Goal: Transaction & Acquisition: Obtain resource

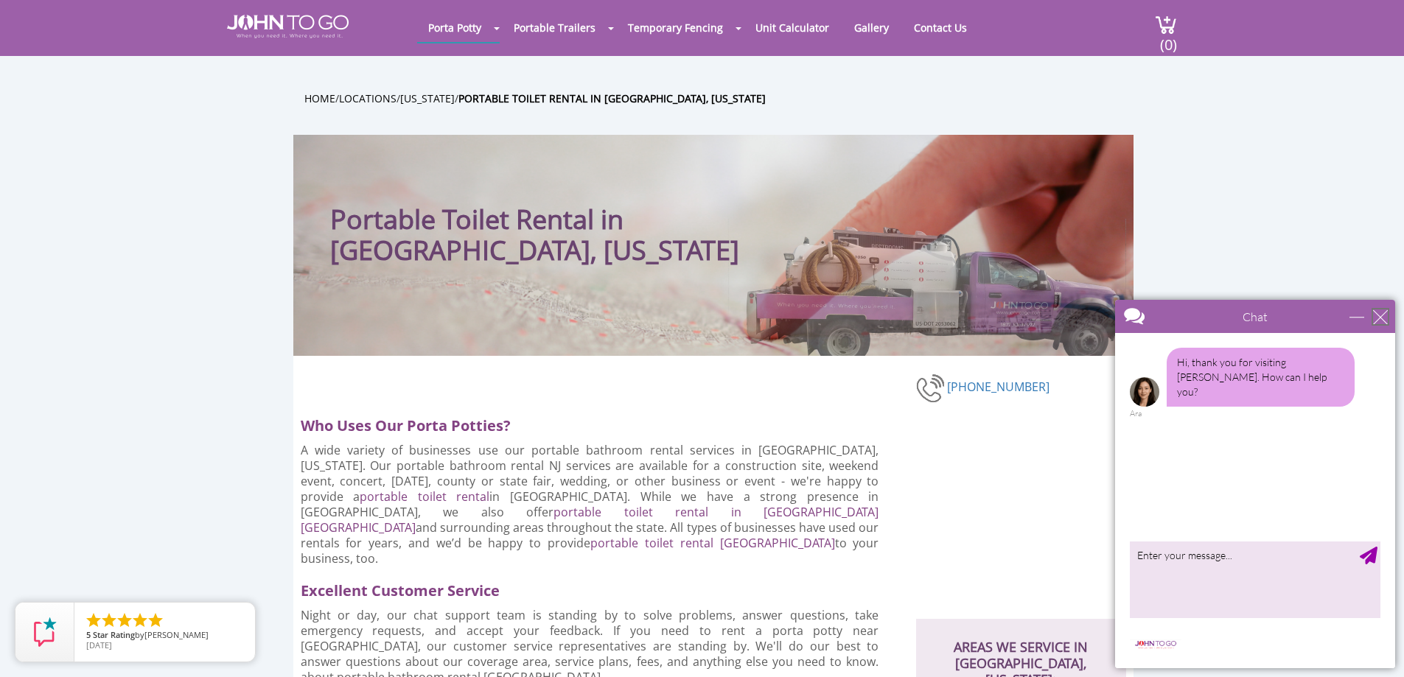
click at [1377, 319] on div "close" at bounding box center [1380, 317] width 15 height 15
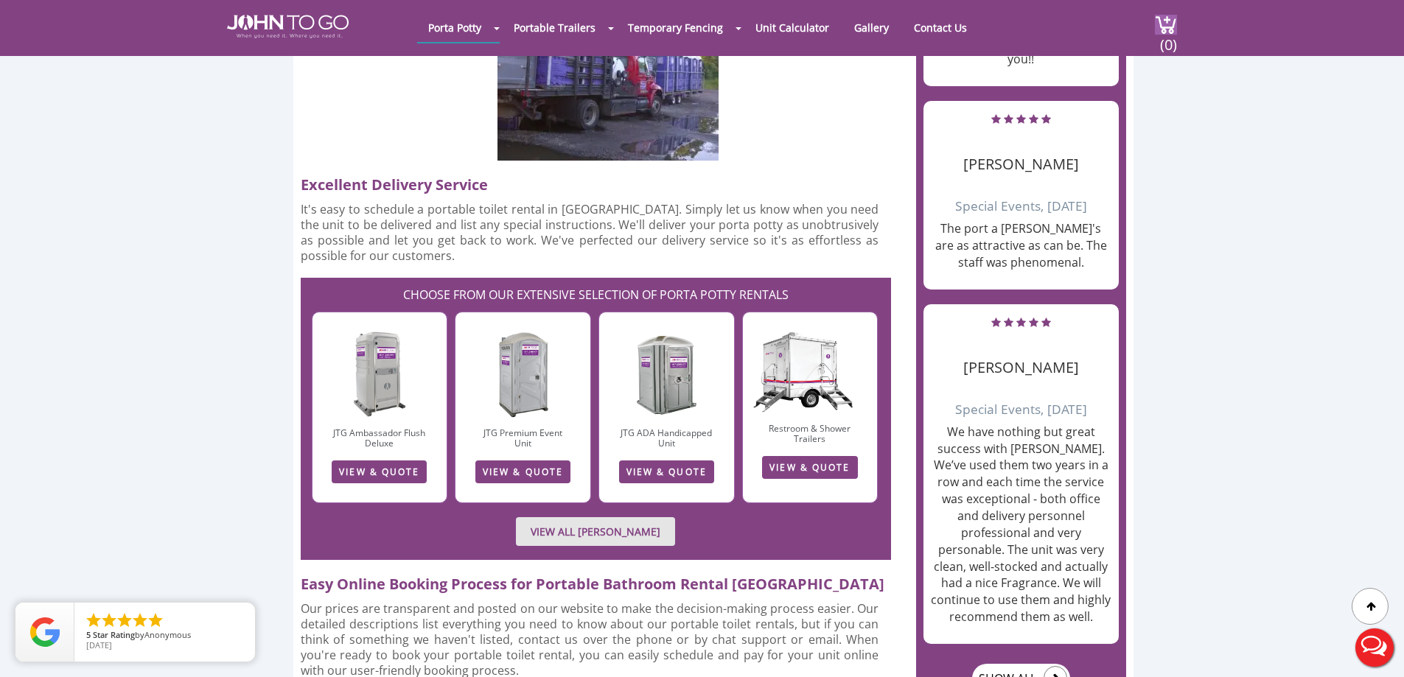
scroll to position [1916, 0]
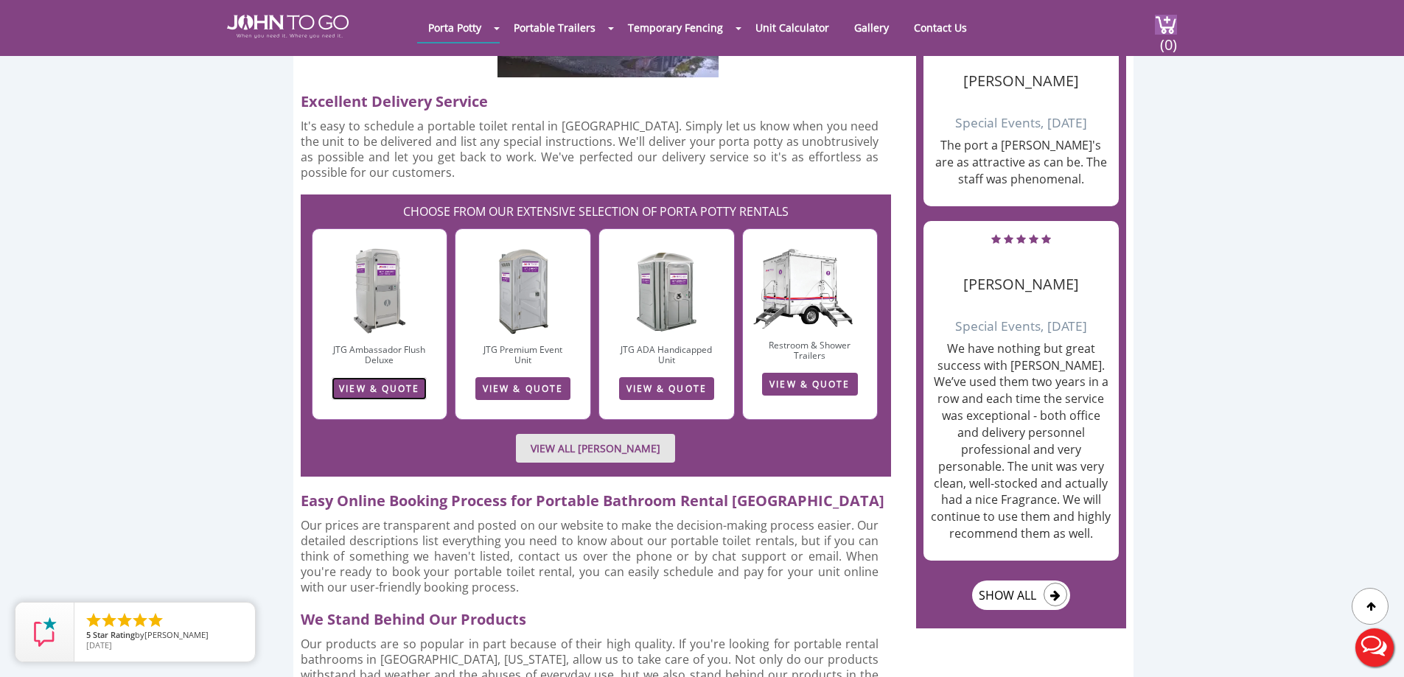
click at [414, 377] on link "VIEW & QUOTE" at bounding box center [379, 388] width 95 height 23
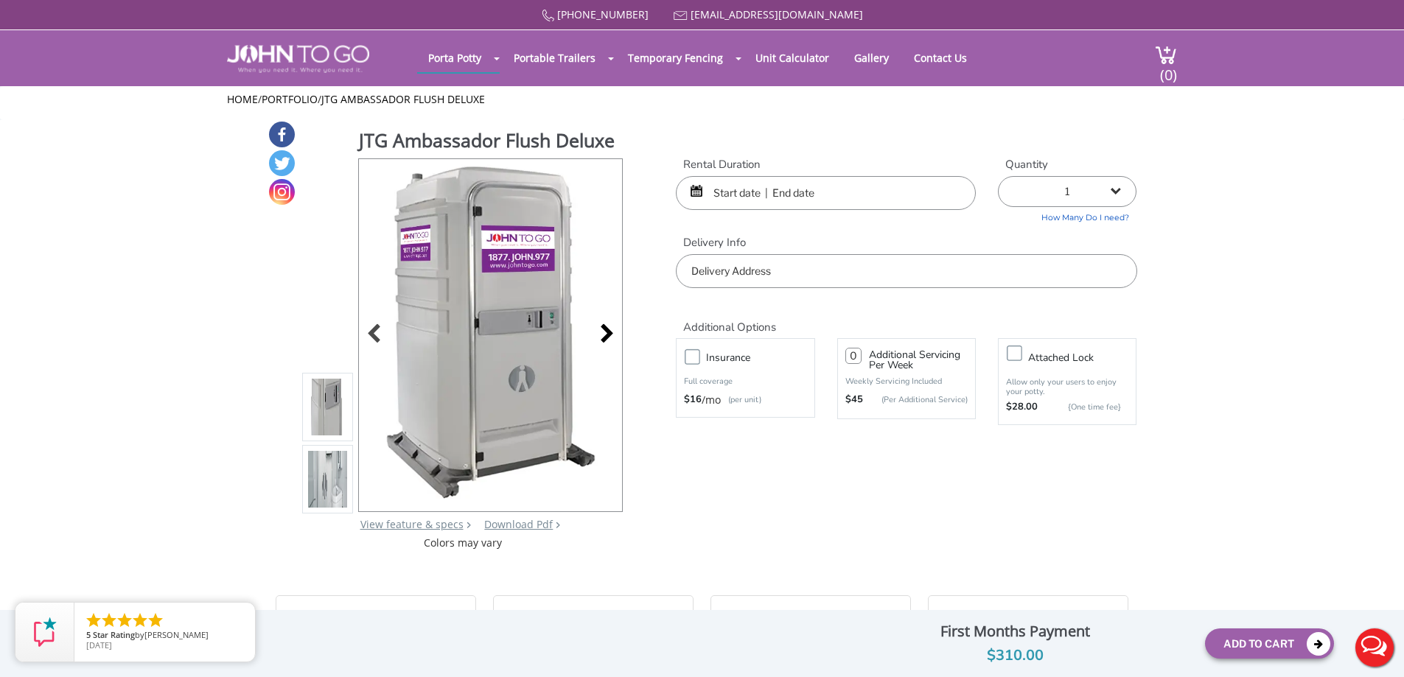
click at [607, 338] on div at bounding box center [603, 335] width 21 height 21
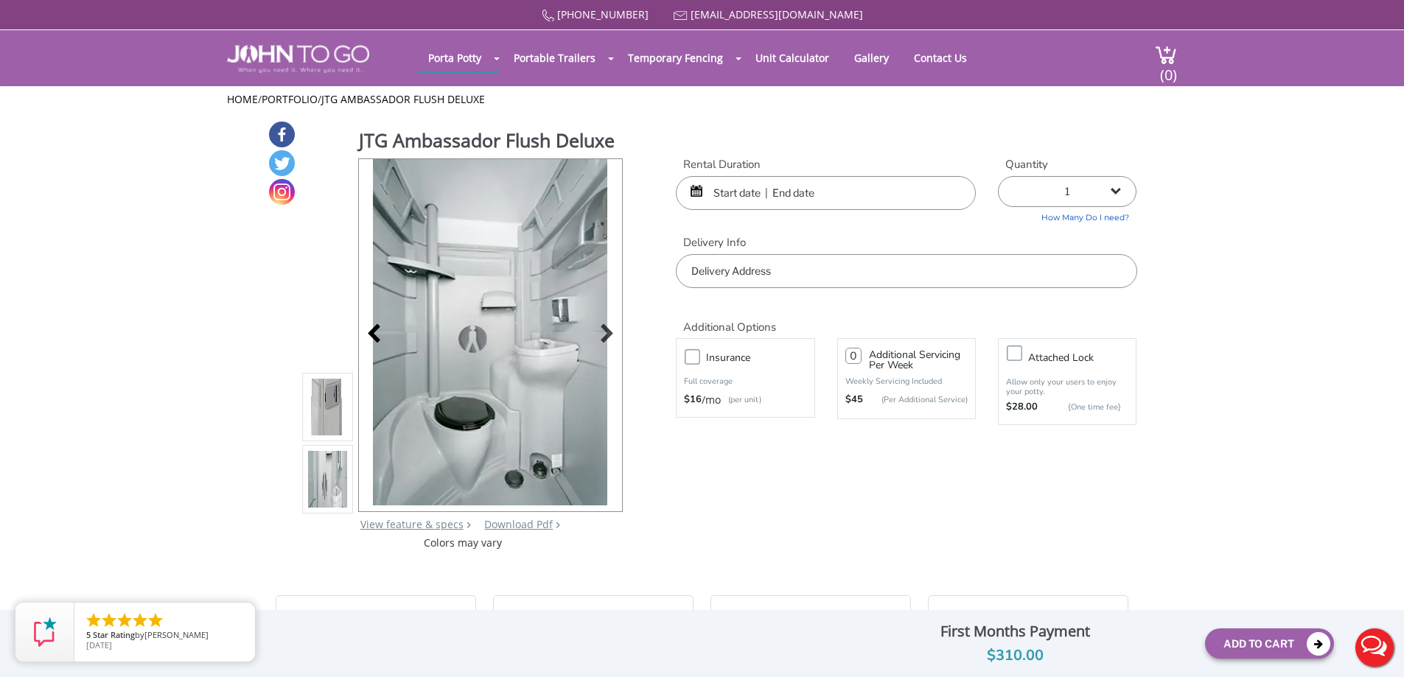
click at [374, 336] on div at bounding box center [378, 335] width 21 height 21
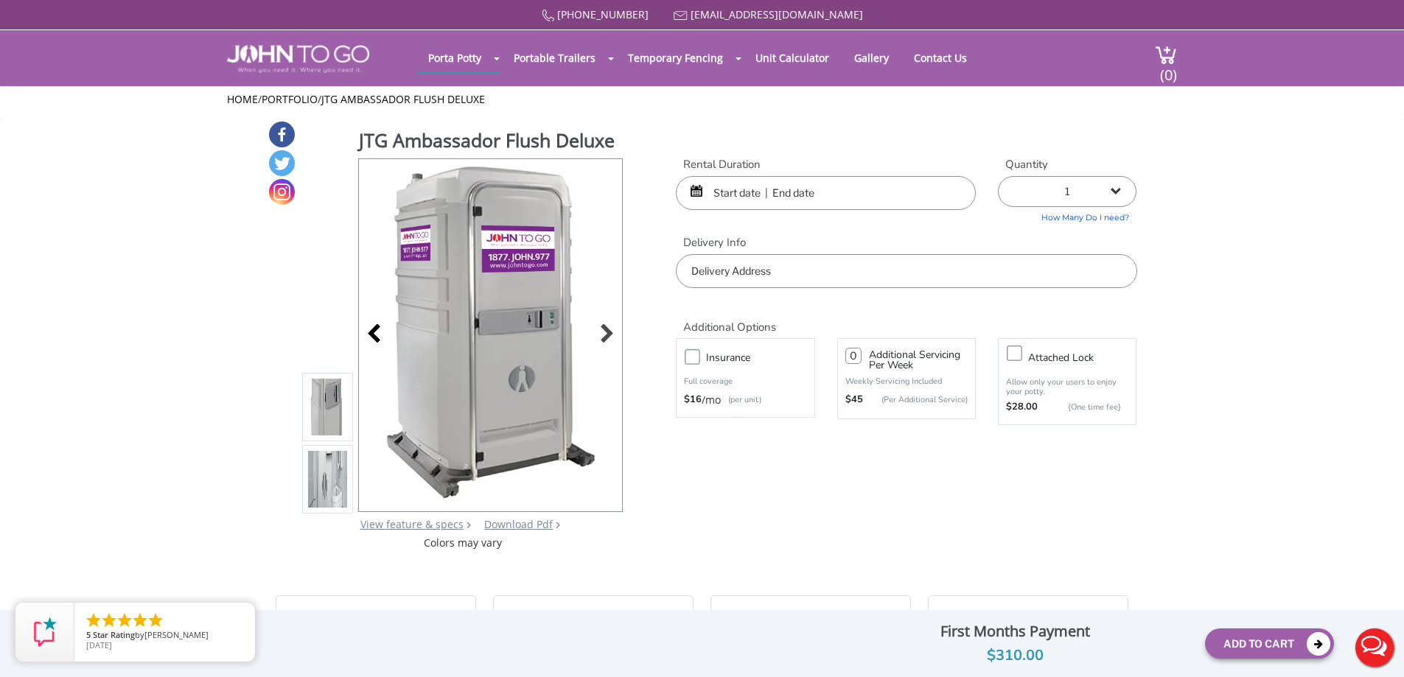
click at [374, 336] on div at bounding box center [378, 335] width 21 height 21
